Goal: Information Seeking & Learning: Learn about a topic

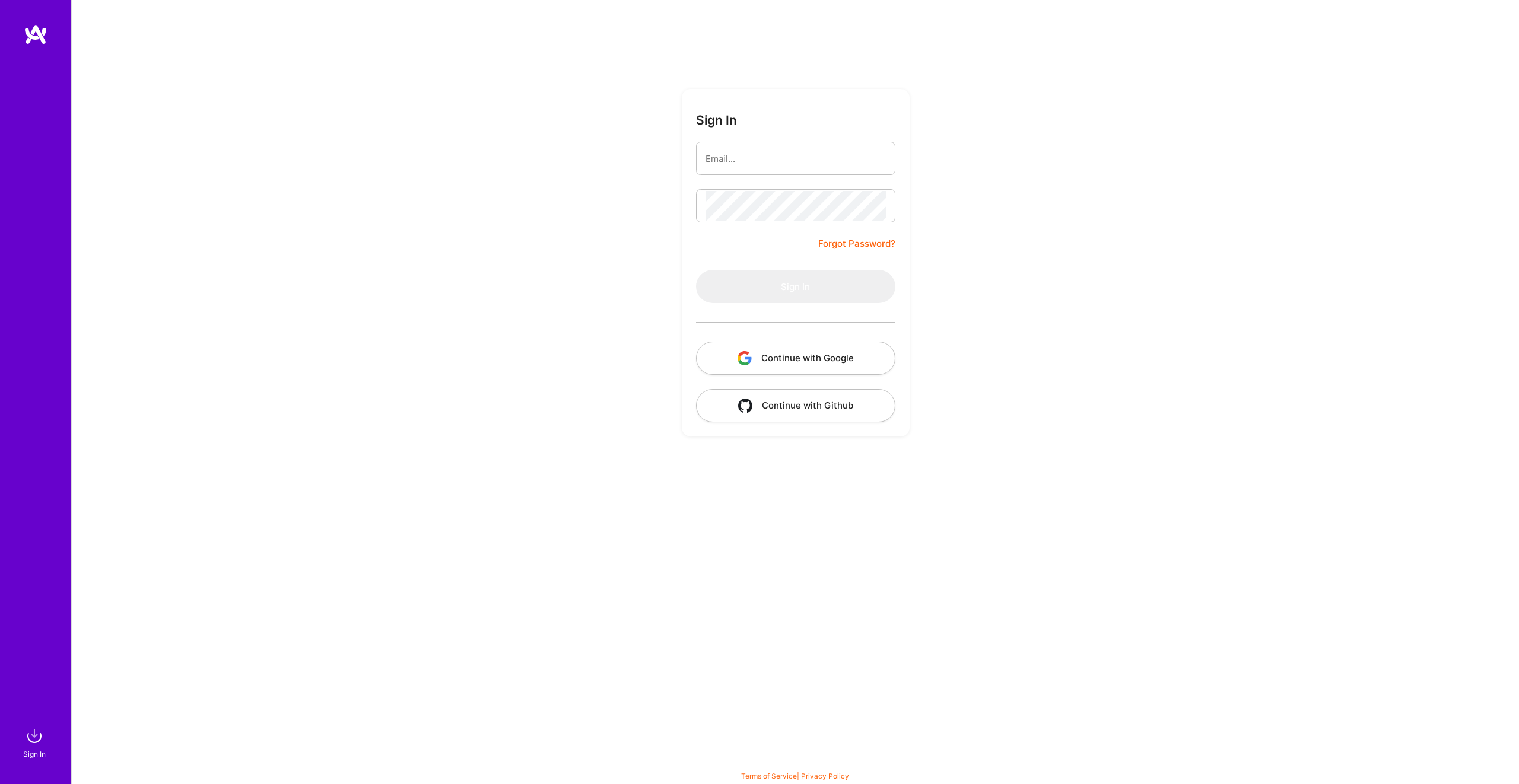
click at [755, 353] on button "Continue with Google" at bounding box center [795, 358] width 200 height 34
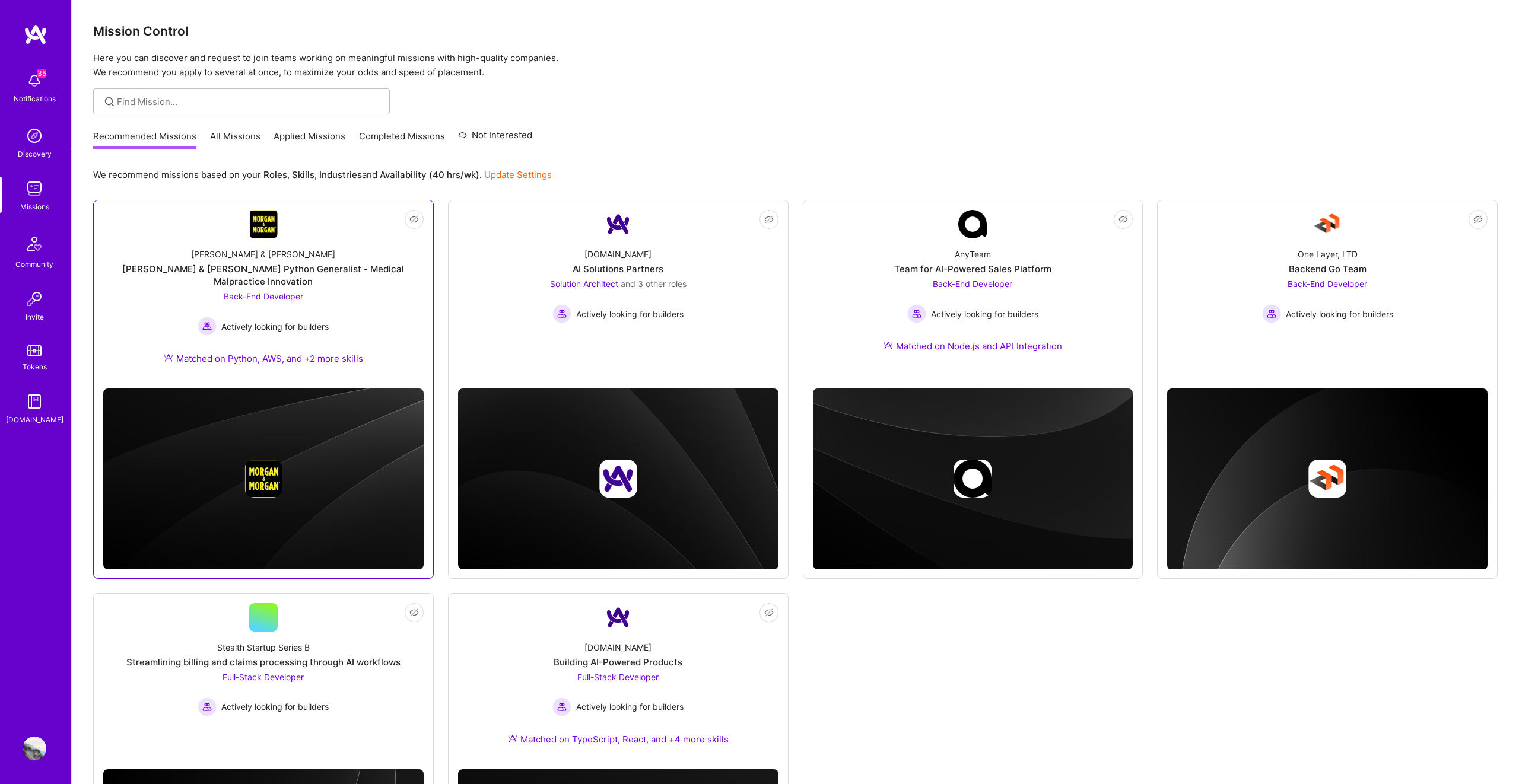
click at [272, 291] on span "Back-End Developer" at bounding box center [264, 295] width 80 height 10
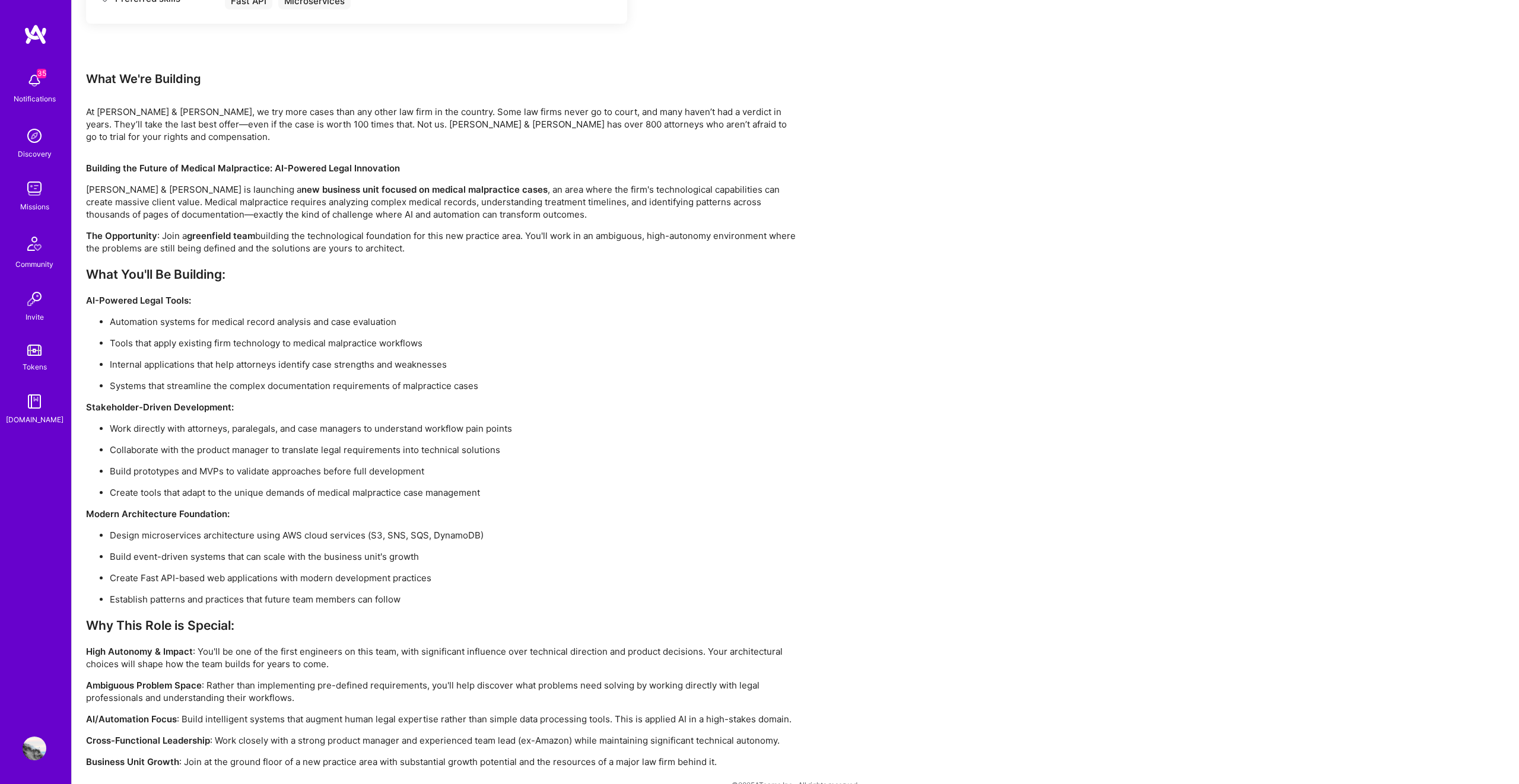
scroll to position [644, 0]
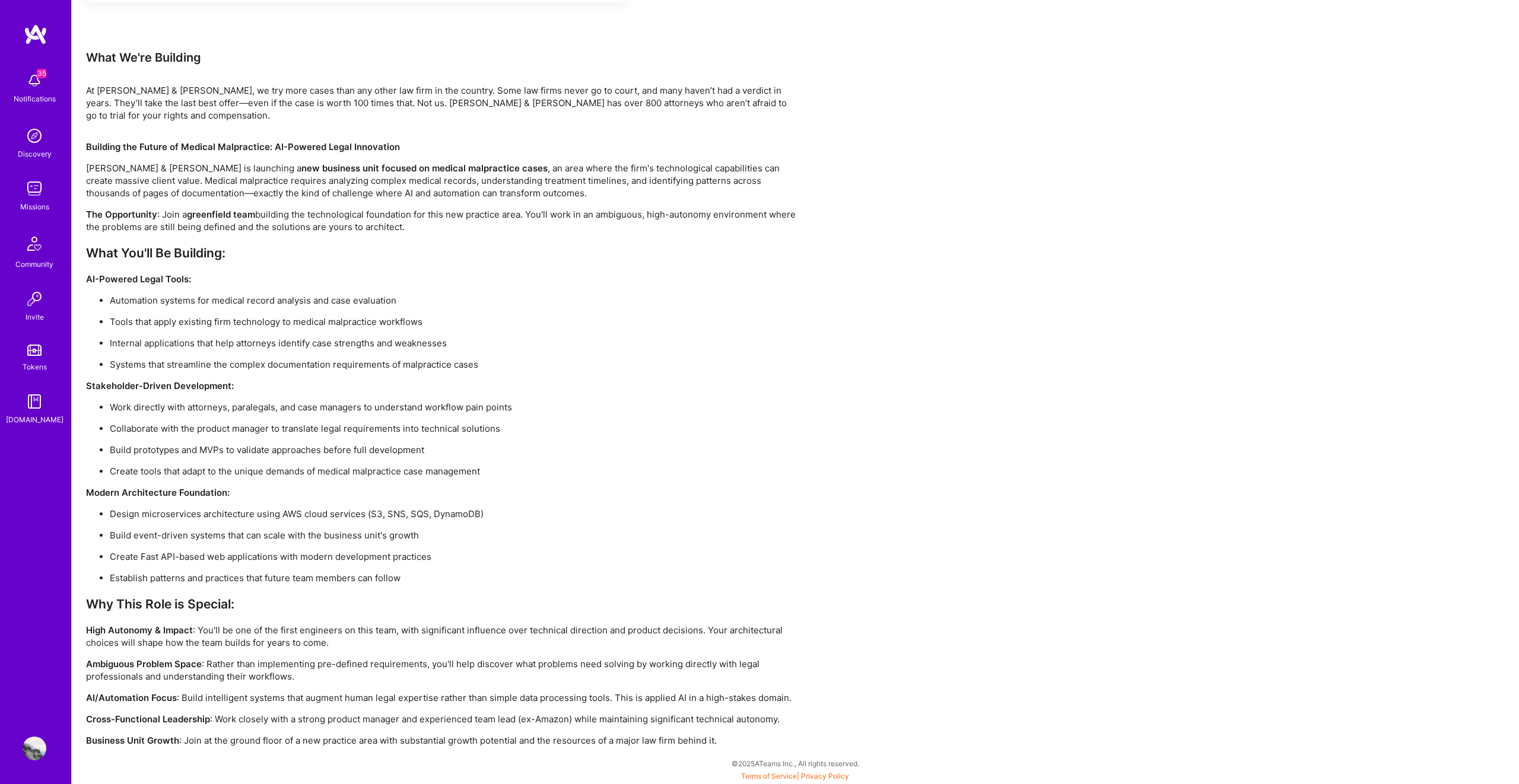
click at [590, 317] on p "Tools that apply existing firm technology to medical malpractice workflows" at bounding box center [453, 322] width 688 height 13
